Goal: Task Accomplishment & Management: Manage account settings

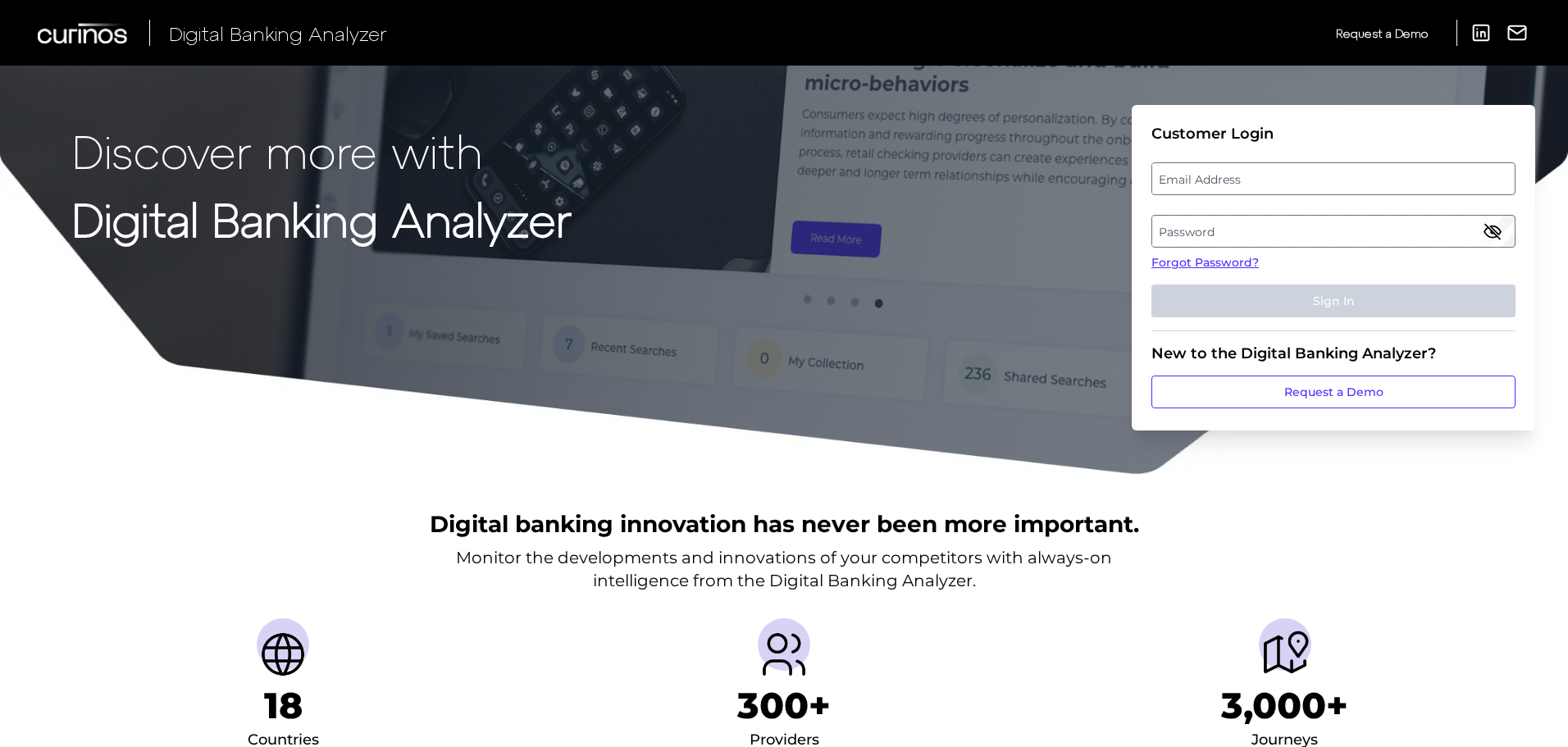
click at [1211, 176] on label "Email Address" at bounding box center [1333, 179] width 362 height 29
click at [1211, 176] on input "email" at bounding box center [1333, 179] width 364 height 33
click at [1278, 392] on link "Request a Demo" at bounding box center [1333, 392] width 364 height 33
click at [1219, 179] on label "Email Address" at bounding box center [1333, 179] width 362 height 29
click at [1219, 179] on input "email" at bounding box center [1333, 179] width 364 height 33
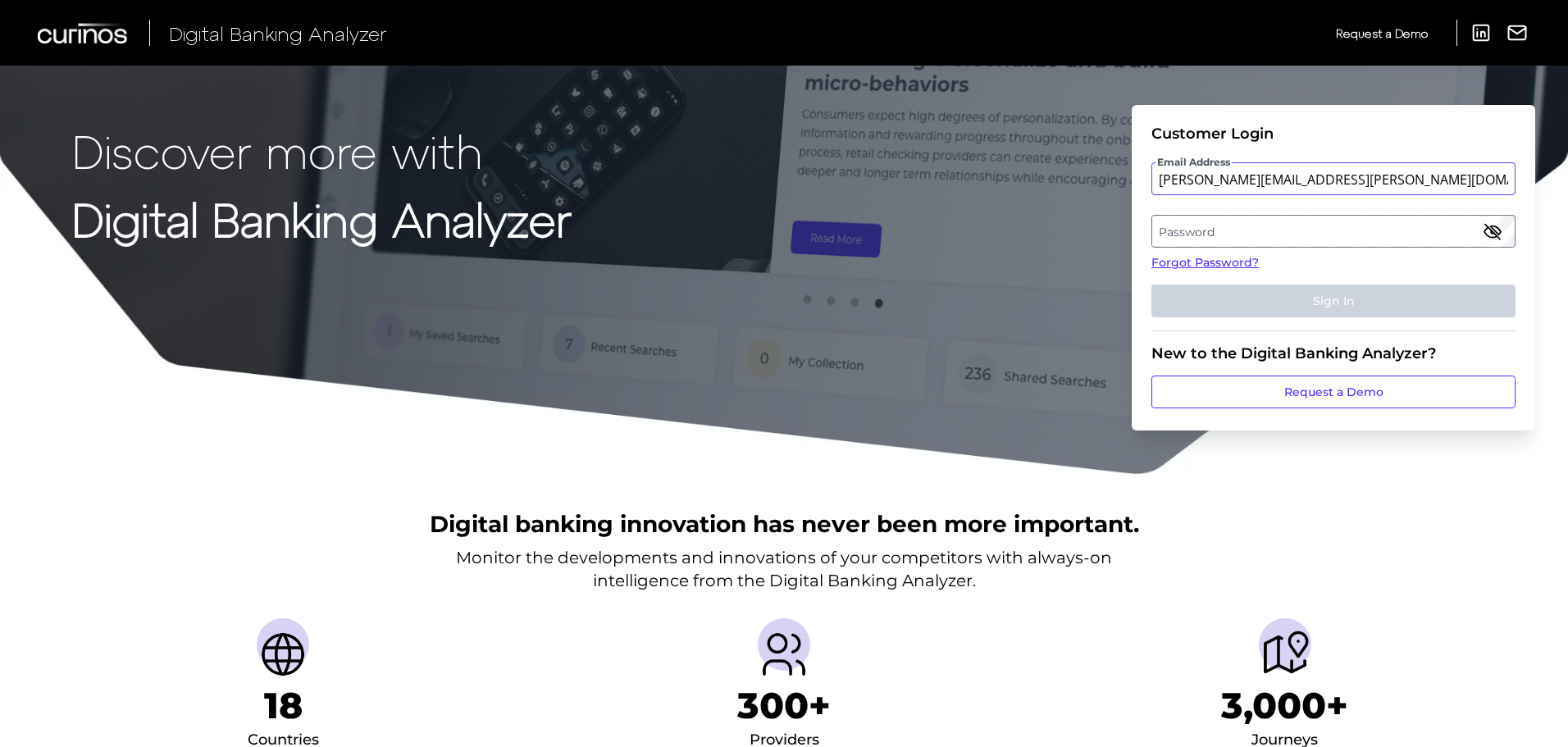
type input "Alyson.Karow@td.com"
click at [1205, 262] on link "Forgot Password?" at bounding box center [1333, 263] width 364 height 17
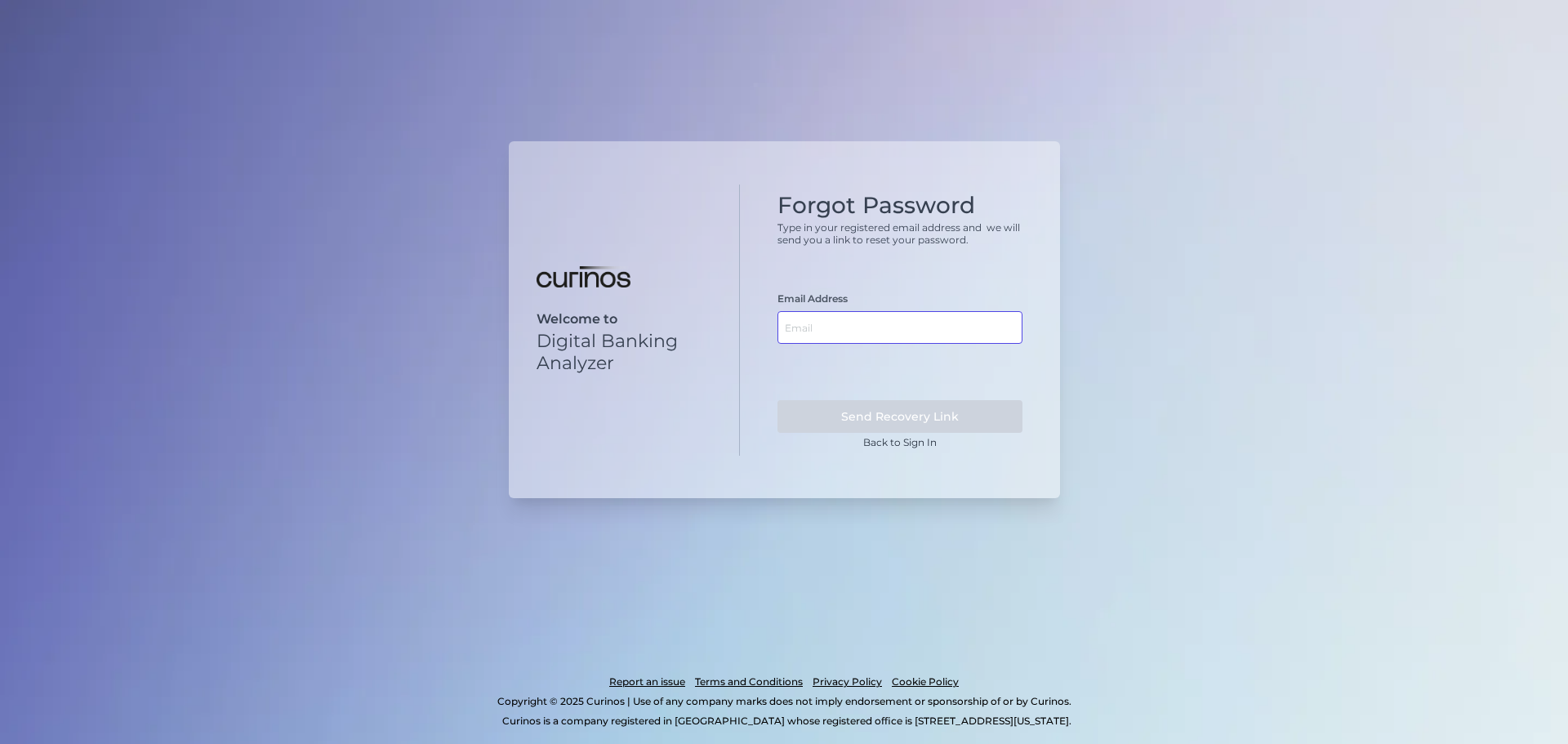
click at [838, 326] on input "text" at bounding box center [900, 328] width 245 height 32
type input "Alyson.Karow@td.com"
click at [818, 416] on button "Send Recovery Link" at bounding box center [900, 416] width 245 height 32
